Goal: Information Seeking & Learning: Learn about a topic

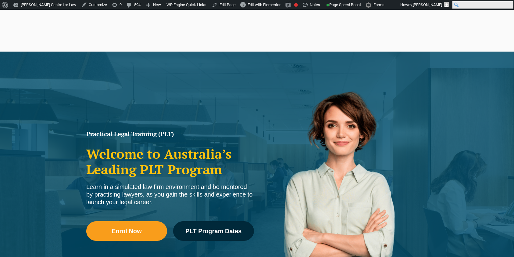
click at [513, 6] on input "Search" at bounding box center [483, 4] width 61 height 7
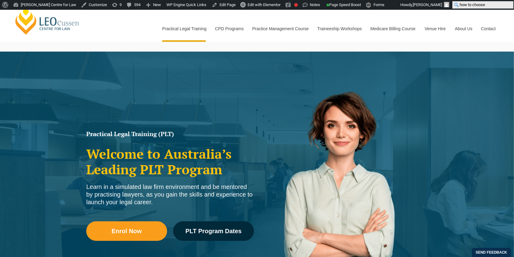
click input "Search" at bounding box center [0, 0] width 0 height 0
type input "How to choose the right"
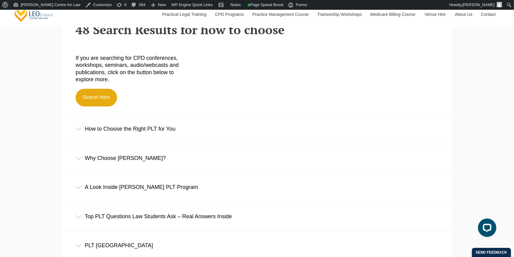
scroll to position [241, 0]
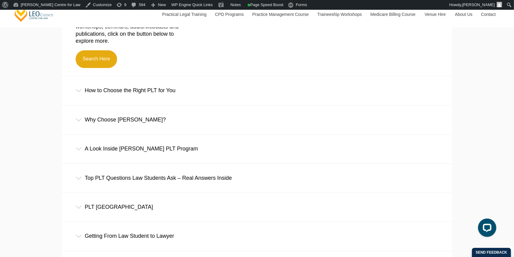
click at [155, 90] on div "How to Choose the Right PLT for You" at bounding box center [257, 90] width 391 height 28
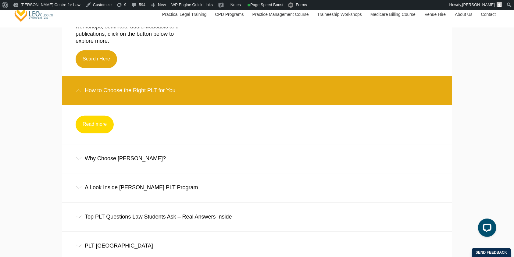
click at [96, 130] on link "Read more" at bounding box center [95, 125] width 38 height 18
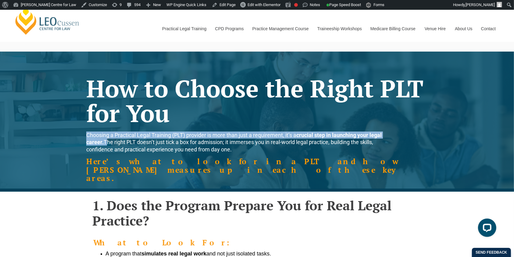
drag, startPoint x: 84, startPoint y: 134, endPoint x: 104, endPoint y: 142, distance: 22.3
click at [104, 142] on div "How to Choose the Right PLT for You Choosing a Practical Legal Training (PLT) p…" at bounding box center [257, 129] width 348 height 119
copy span "Choosing a Practical Legal Training (PLT) provider is more than just a requirem…"
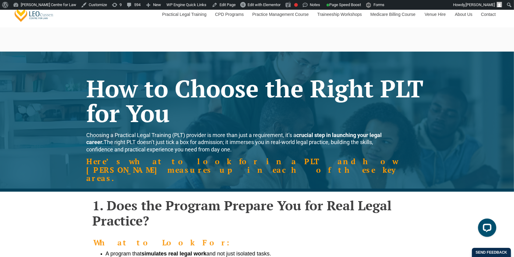
scroll to position [110, 0]
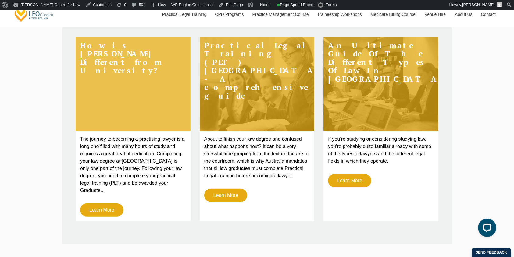
scroll to position [139, 0]
